Goal: Find specific page/section: Find specific page/section

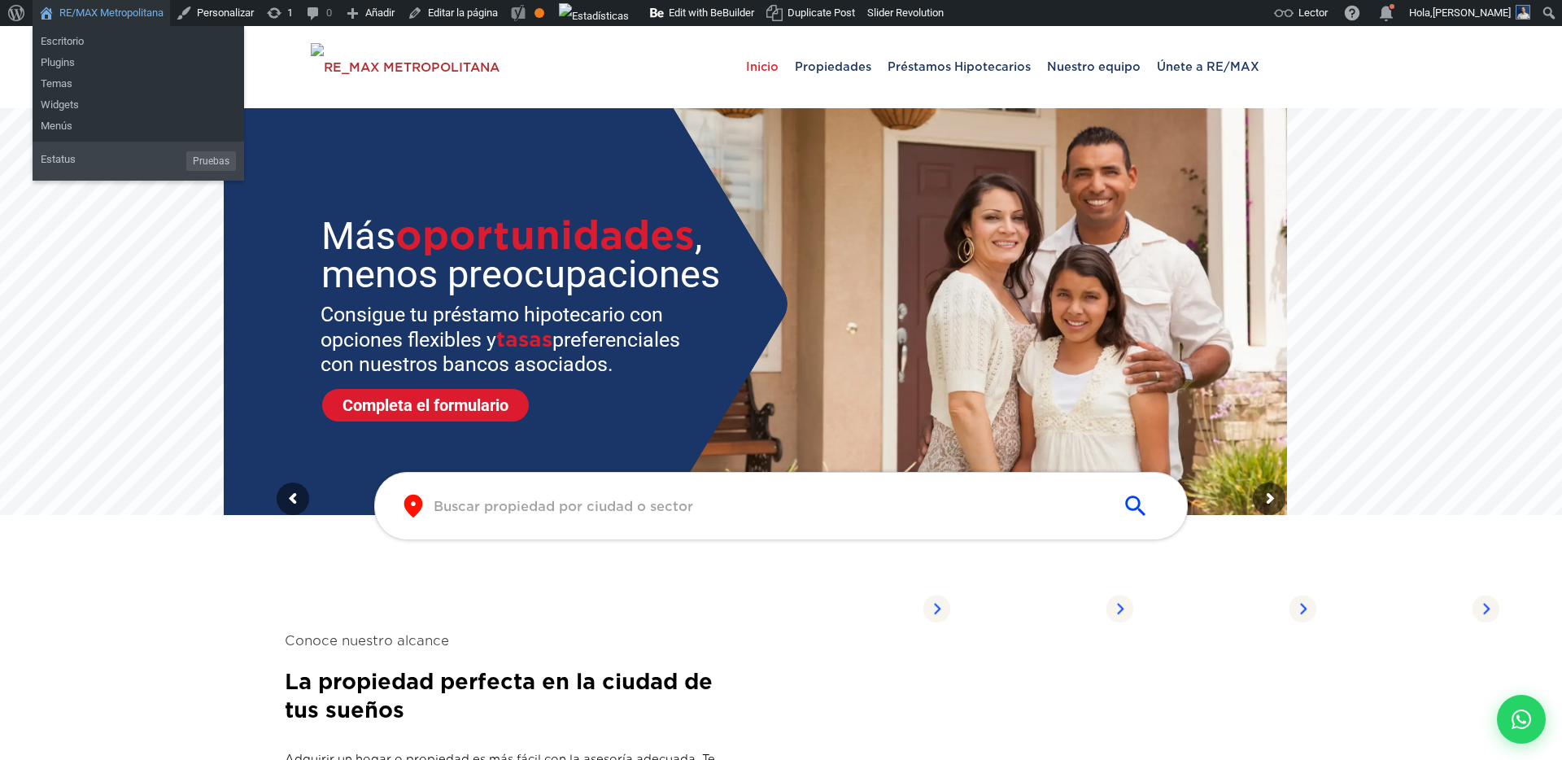
click at [110, 8] on link "RE/MAX Metropolitana" at bounding box center [102, 13] width 138 height 26
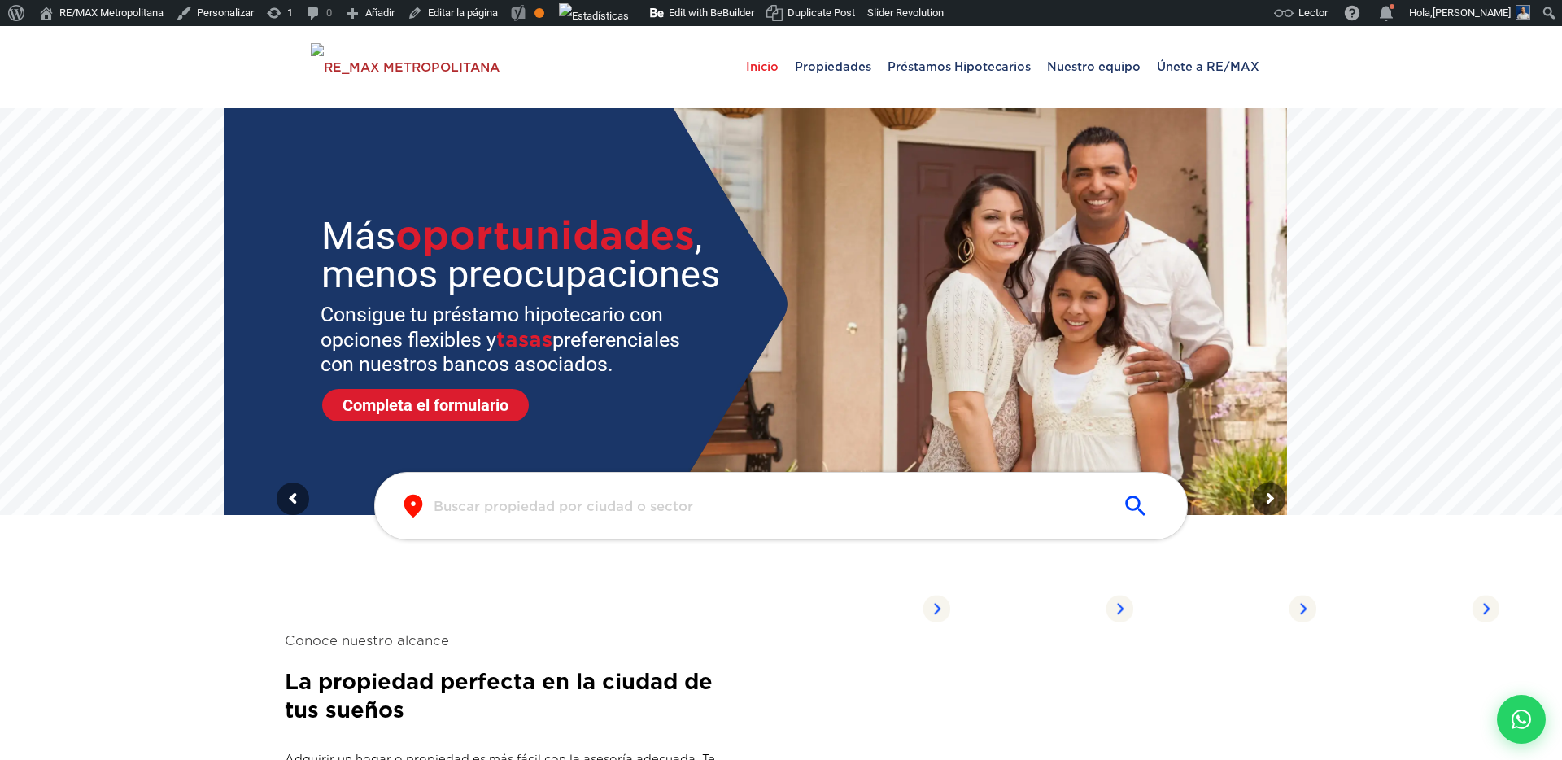
click at [532, 506] on input "text" at bounding box center [768, 506] width 669 height 19
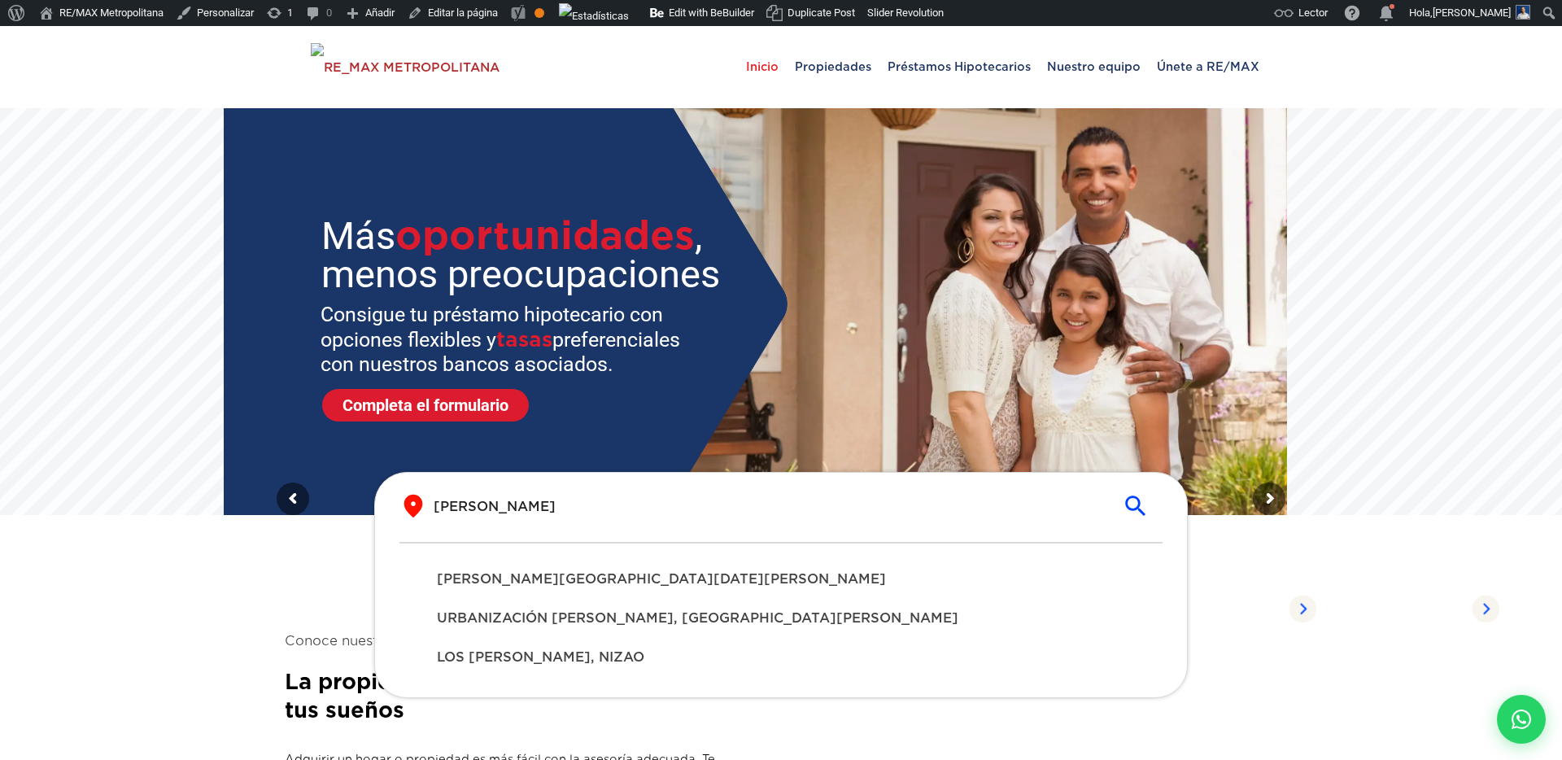
type input "piantini"
click at [493, 578] on span "PIANTINI, SANTO DOMINGO DE GUZMÁN" at bounding box center [781, 580] width 688 height 20
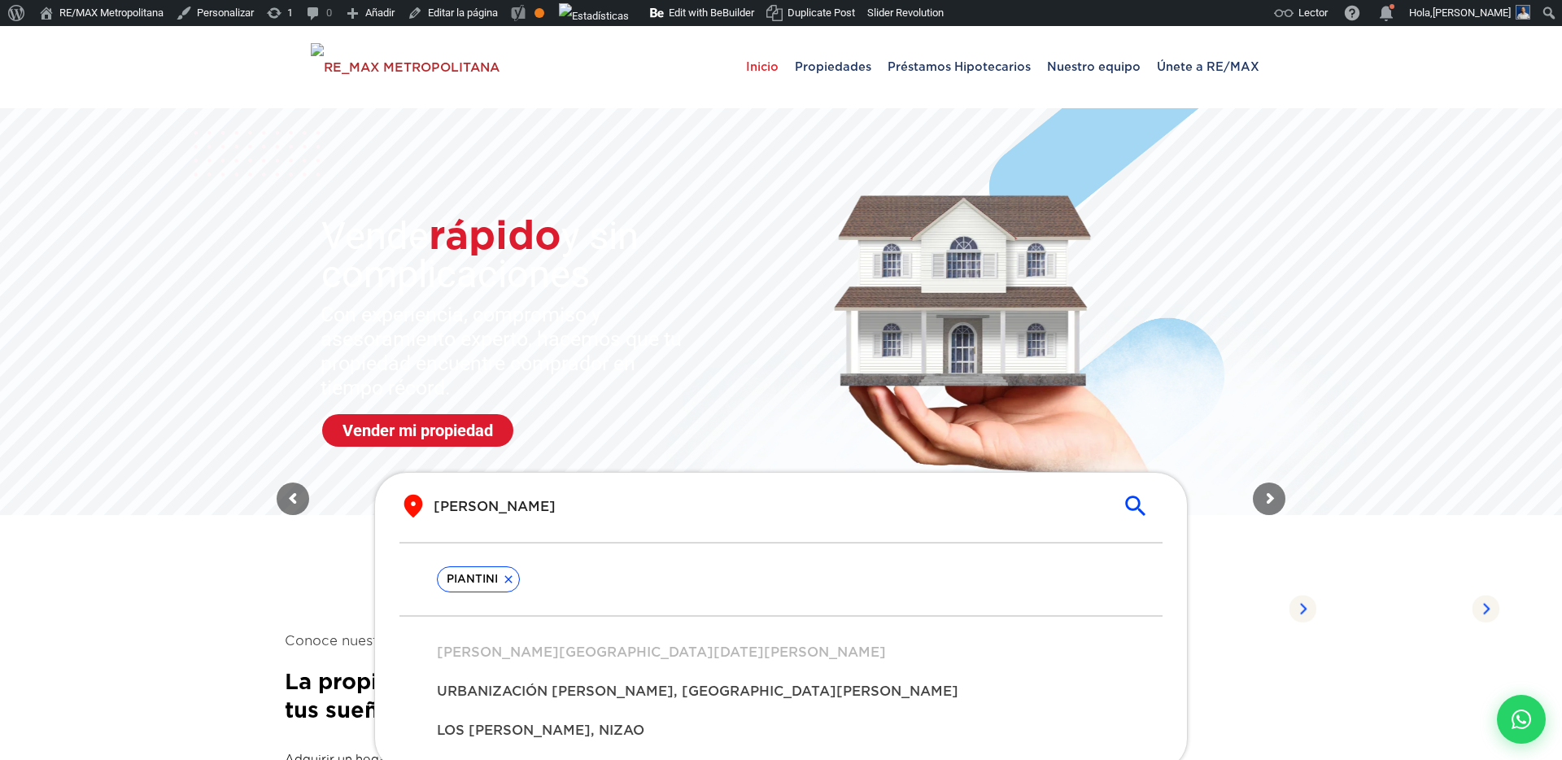
click at [345, 579] on section "Conoce nuestro alcance La propiedad perfecta en la ciudad de tus sueños Adquiri…" at bounding box center [781, 753] width 993 height 426
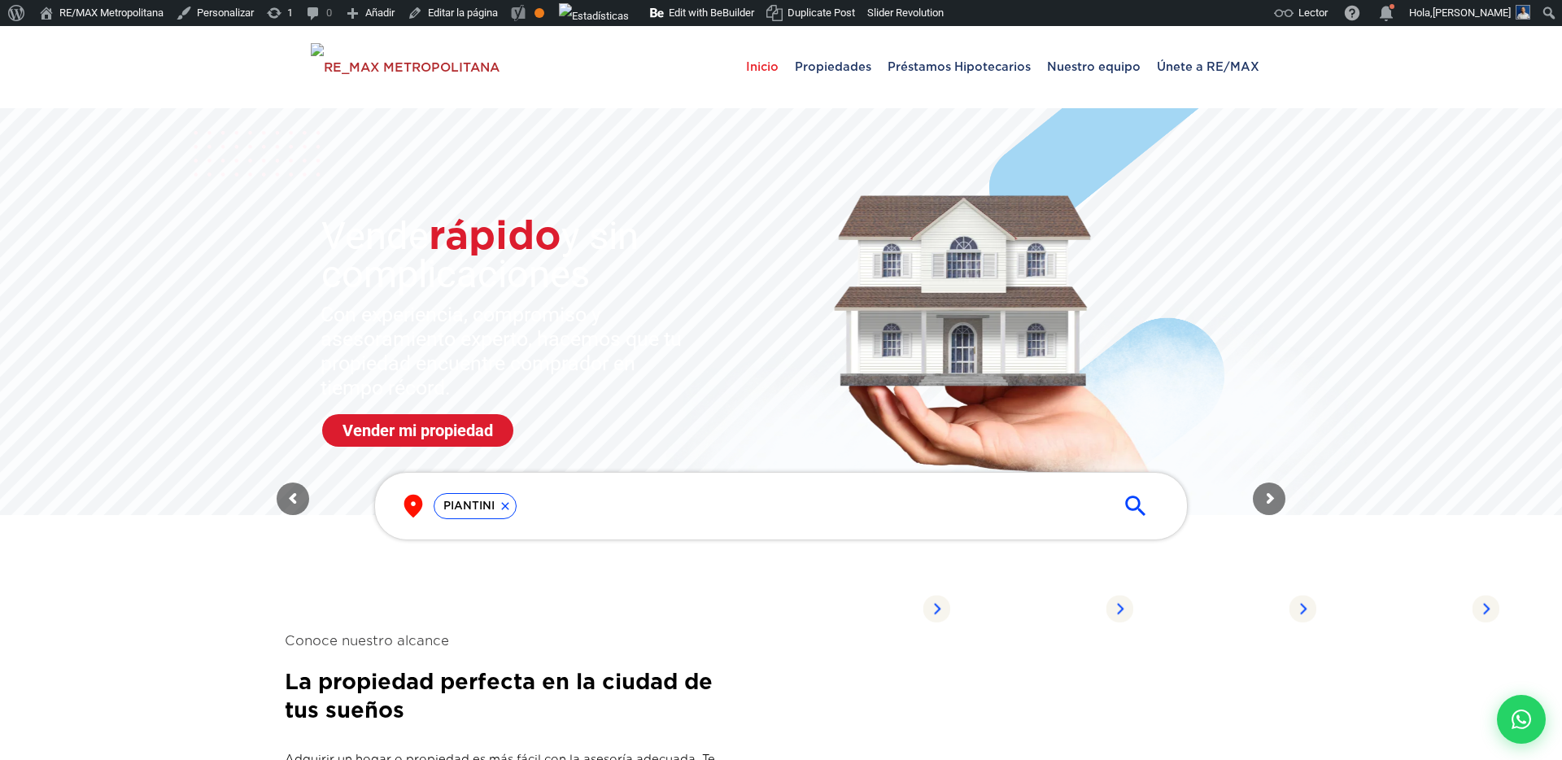
click at [756, 506] on div "PIANTINI" at bounding box center [768, 506] width 669 height 26
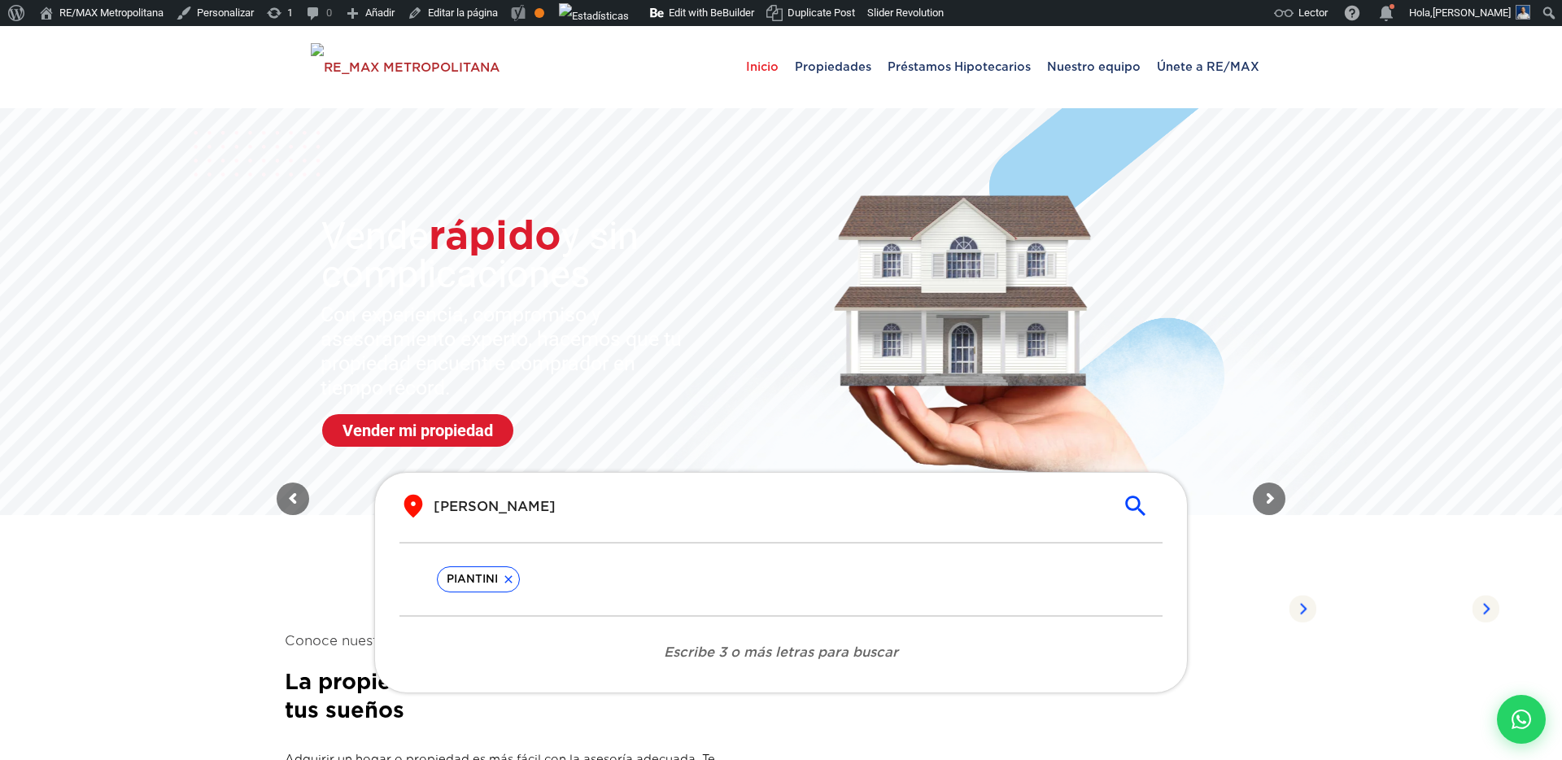
click at [1133, 497] on icon "submit" at bounding box center [1135, 506] width 20 height 20
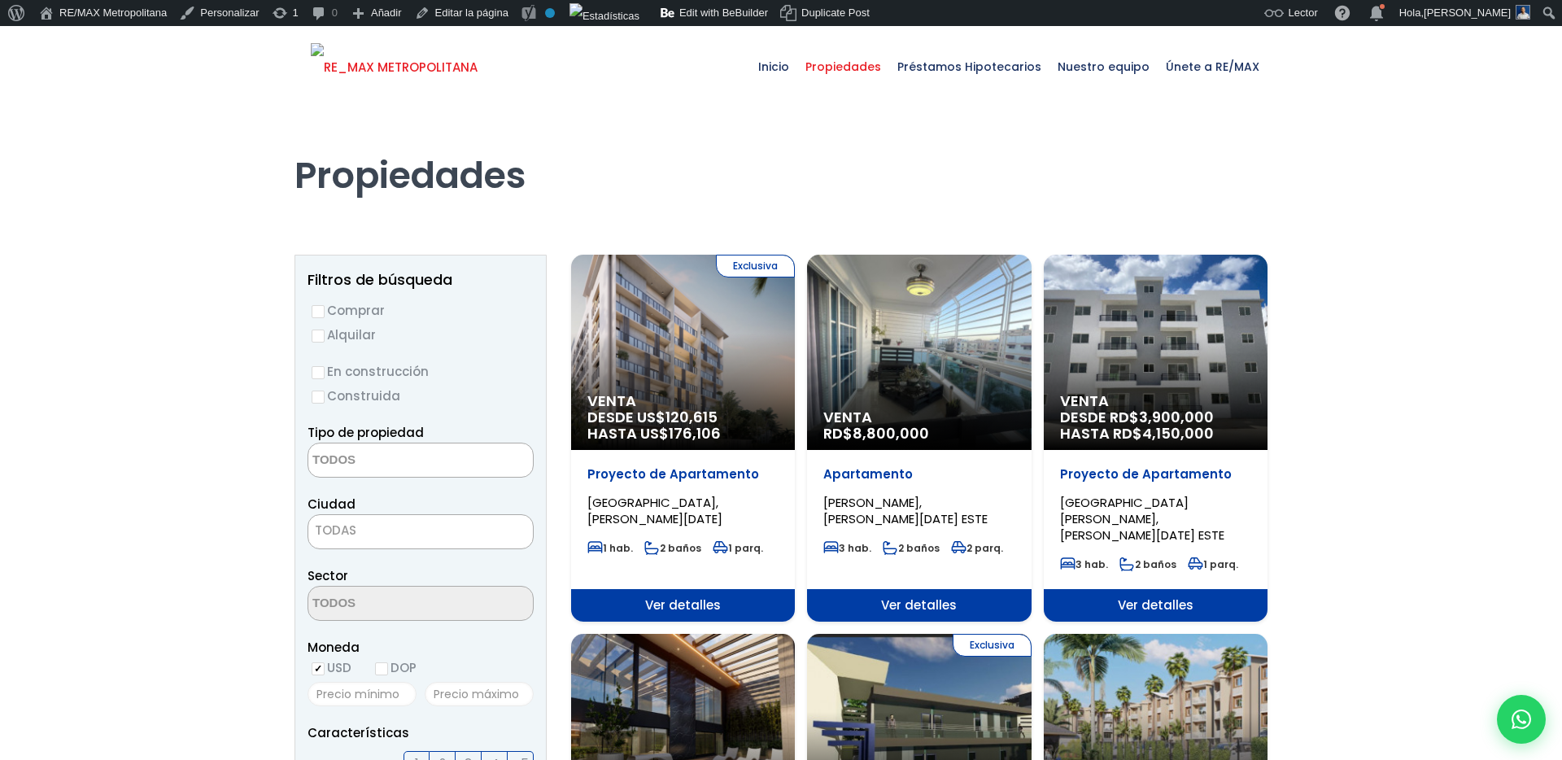
click at [465, 63] on img at bounding box center [394, 67] width 167 height 49
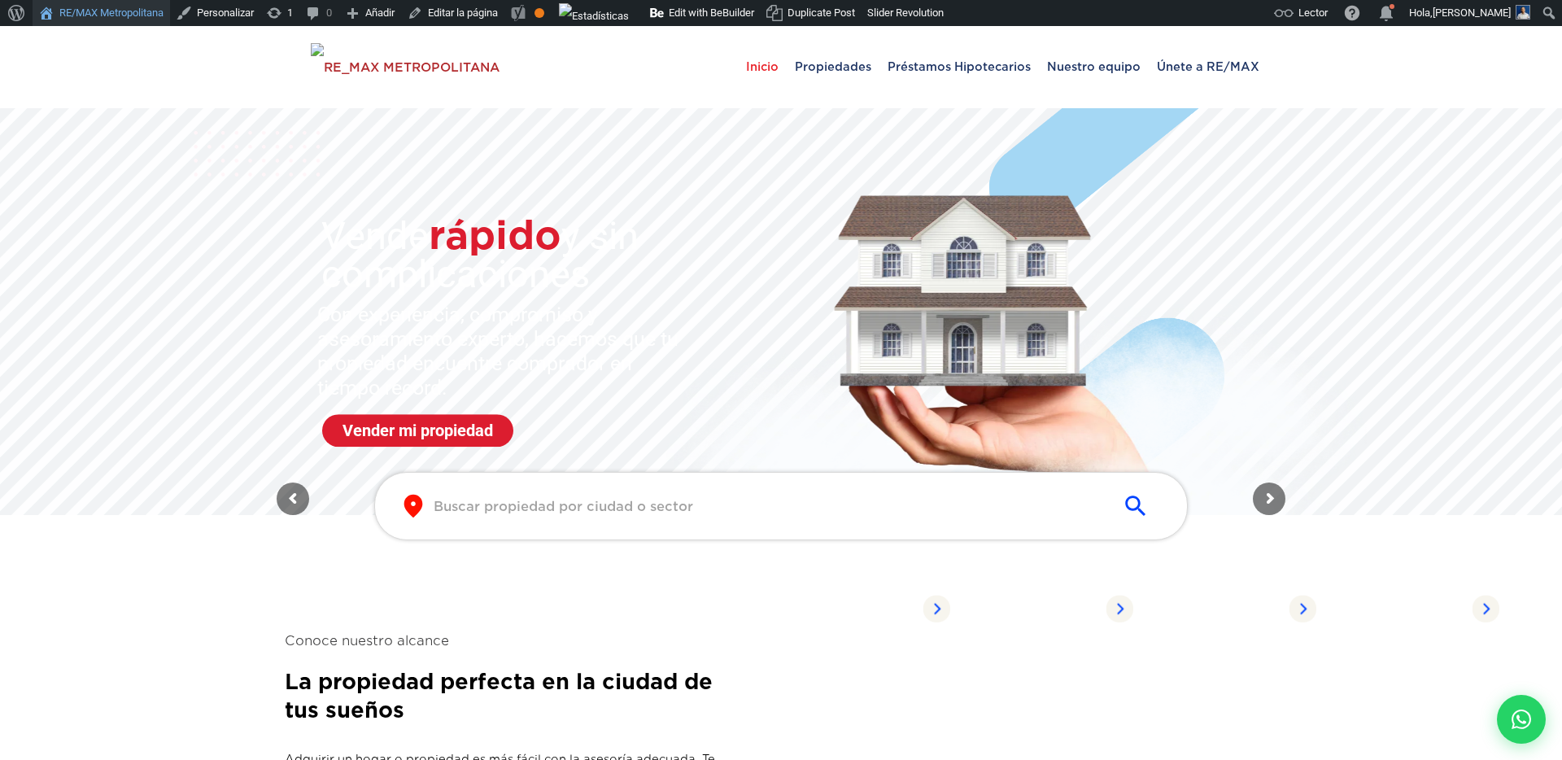
click at [140, 14] on link "RE/MAX Metropolitana" at bounding box center [102, 13] width 138 height 26
